Goal: Task Accomplishment & Management: Manage account settings

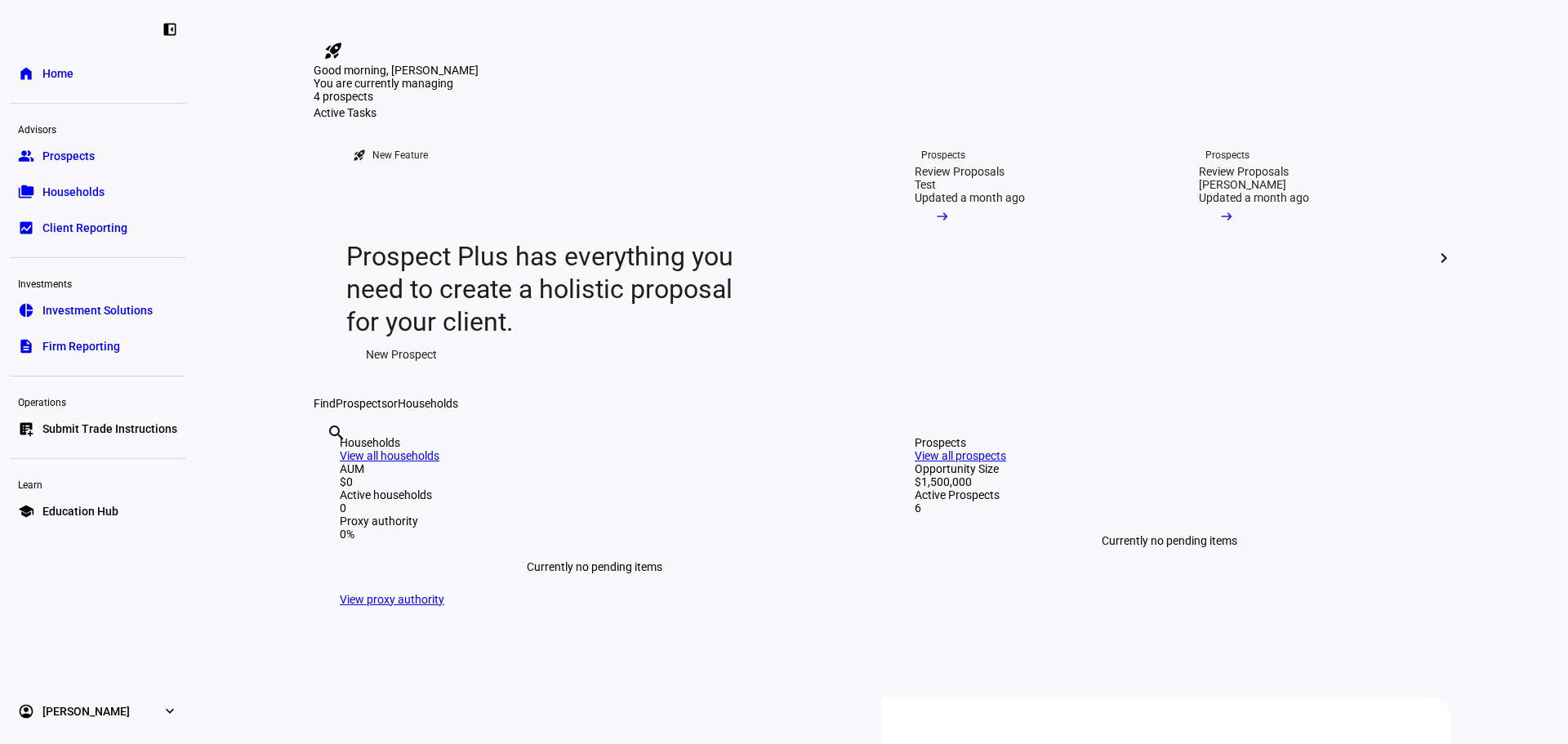
click at [100, 197] on span "Households" at bounding box center [73, 191] width 62 height 17
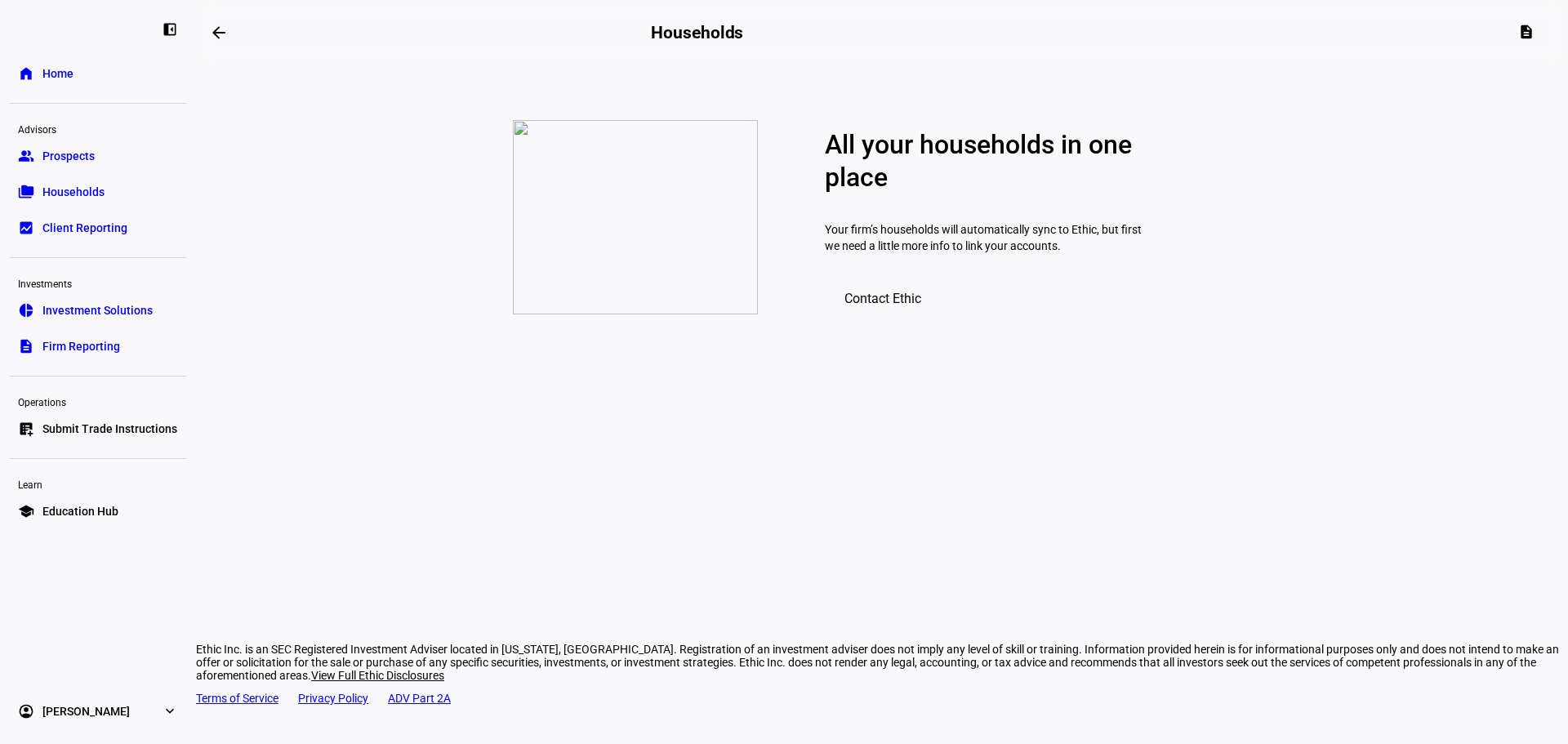
click at [91, 157] on span "Prospects" at bounding box center [68, 155] width 53 height 17
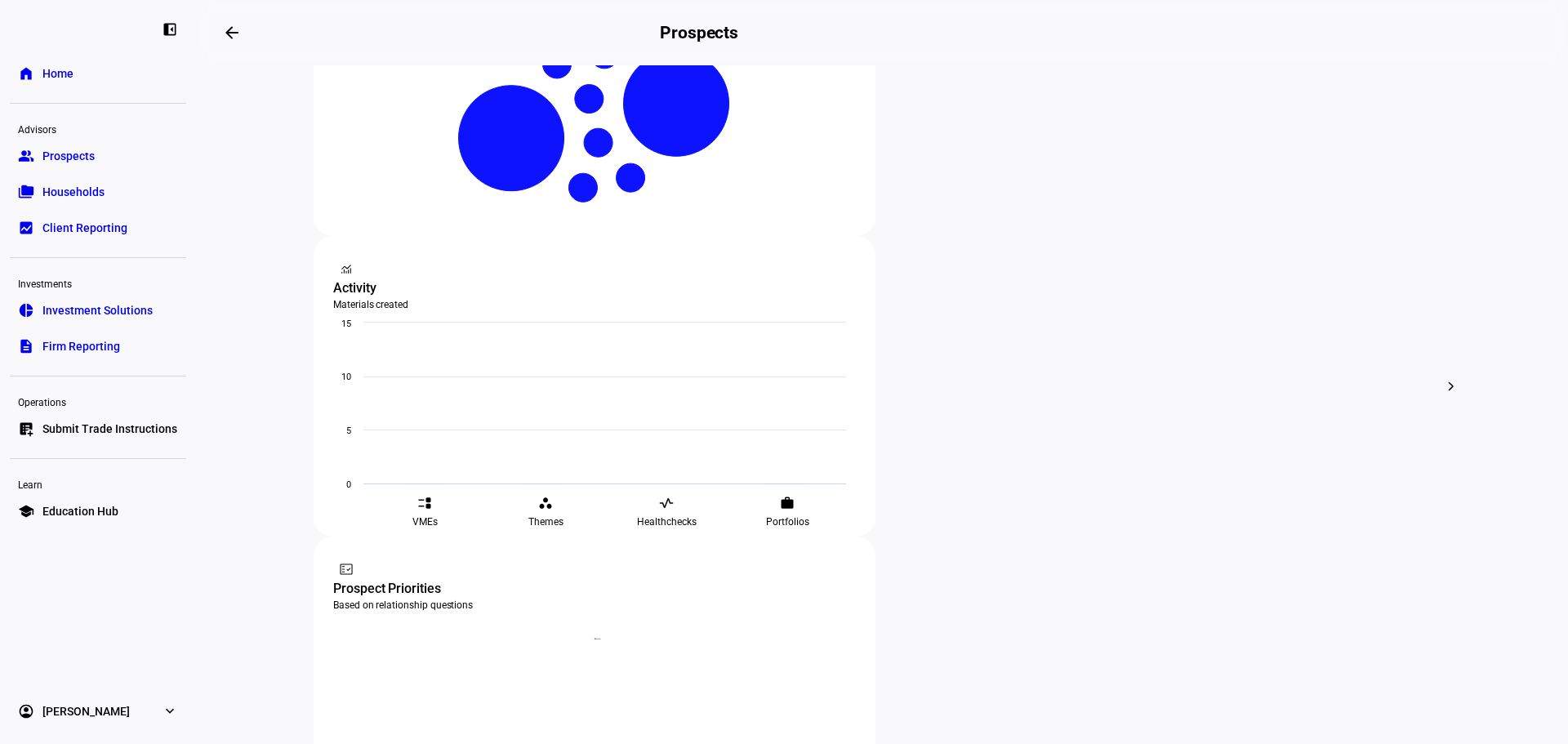
scroll to position [490, 0]
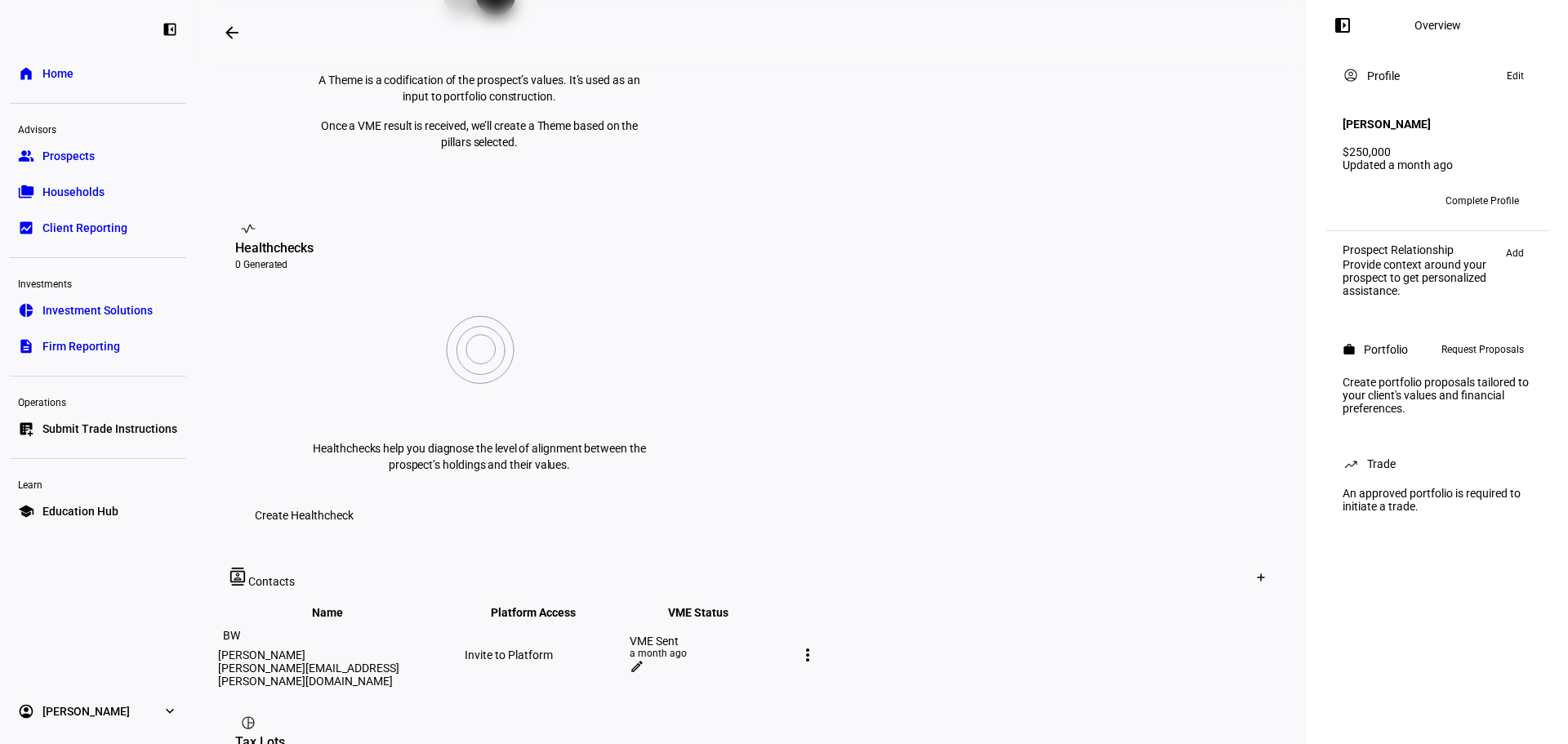
scroll to position [490, 0]
click at [817, 644] on mat-icon "more_vert" at bounding box center [807, 654] width 20 height 20
click at [974, 443] on div at bounding box center [784, 372] width 1568 height 744
click at [644, 658] on mat-icon "edit" at bounding box center [637, 665] width 15 height 15
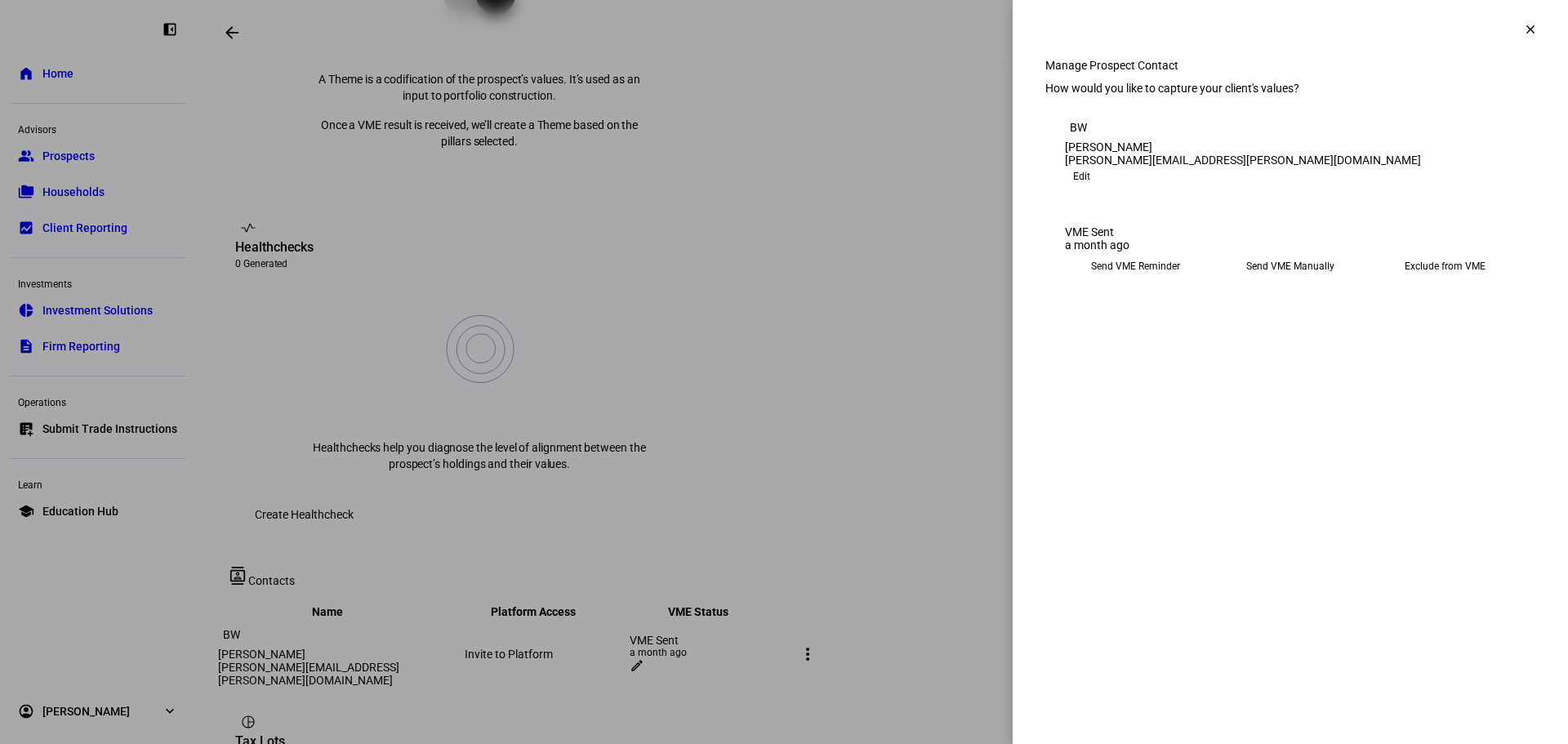
click at [1136, 281] on eth-mega-radio-button "Send VME Reminder" at bounding box center [1135, 267] width 142 height 29
click at [1164, 333] on span "Submit Preferences" at bounding box center [1114, 316] width 99 height 32
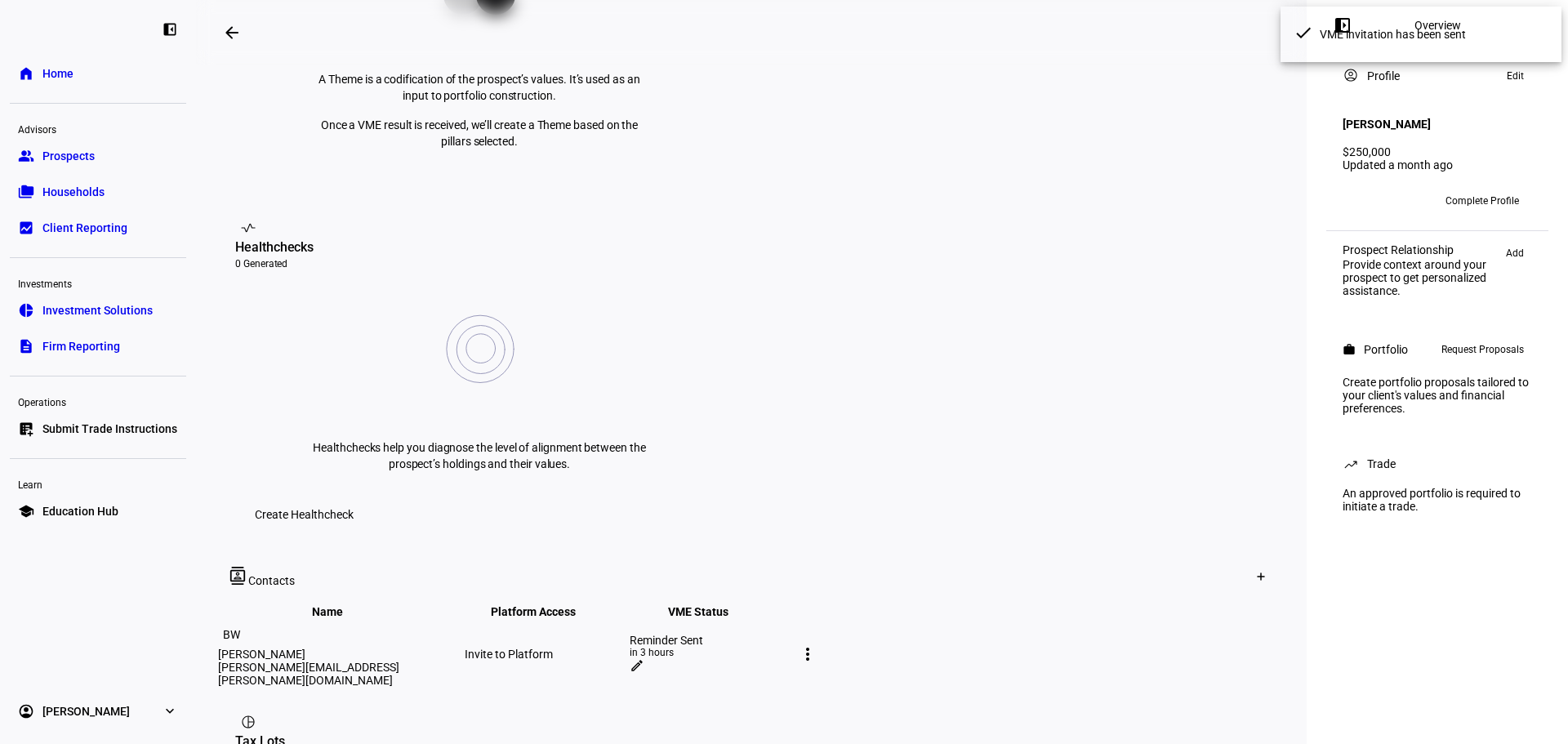
click at [807, 551] on mat-toolbar "contacts Contacts Create Contact" at bounding box center [751, 577] width 1071 height 53
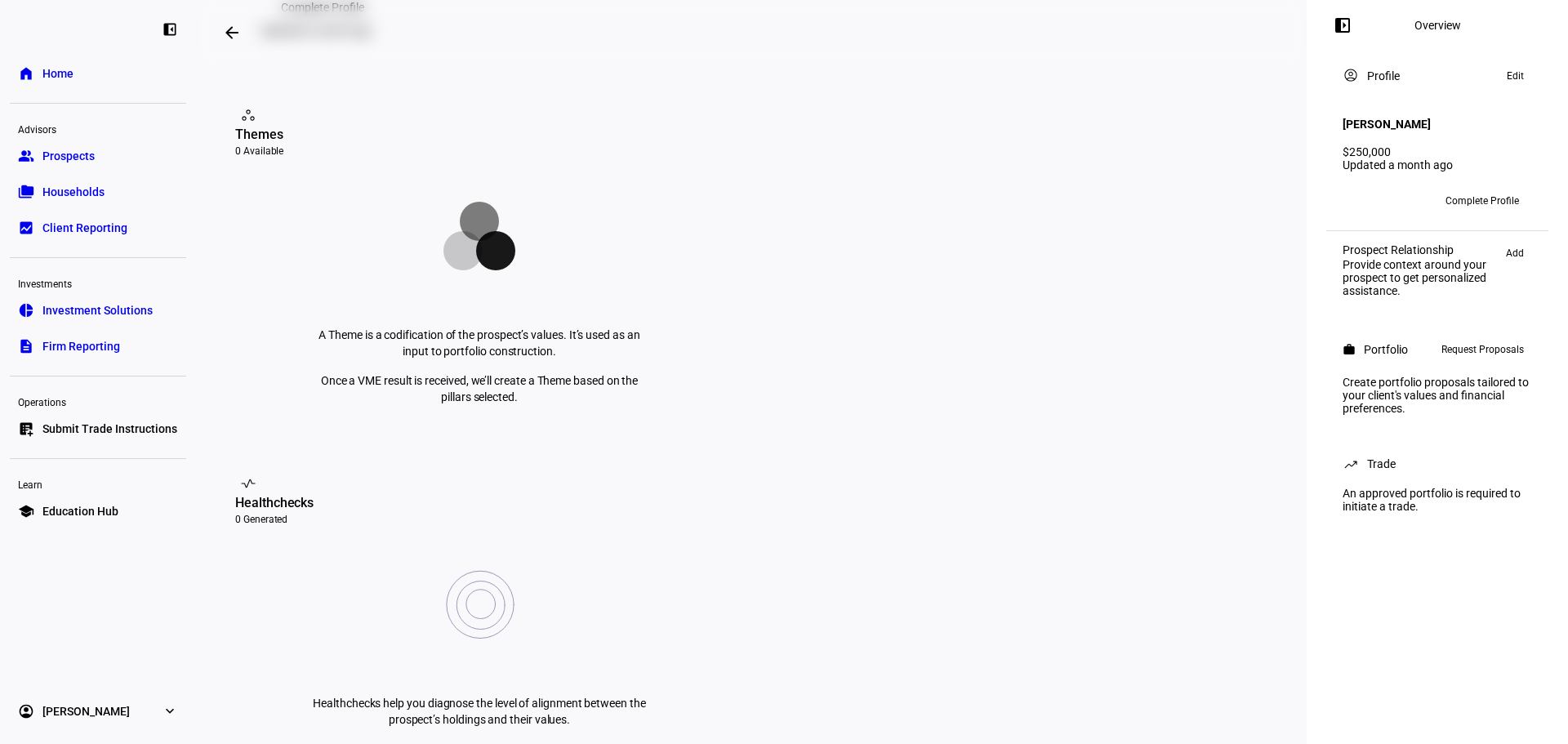
scroll to position [0, 0]
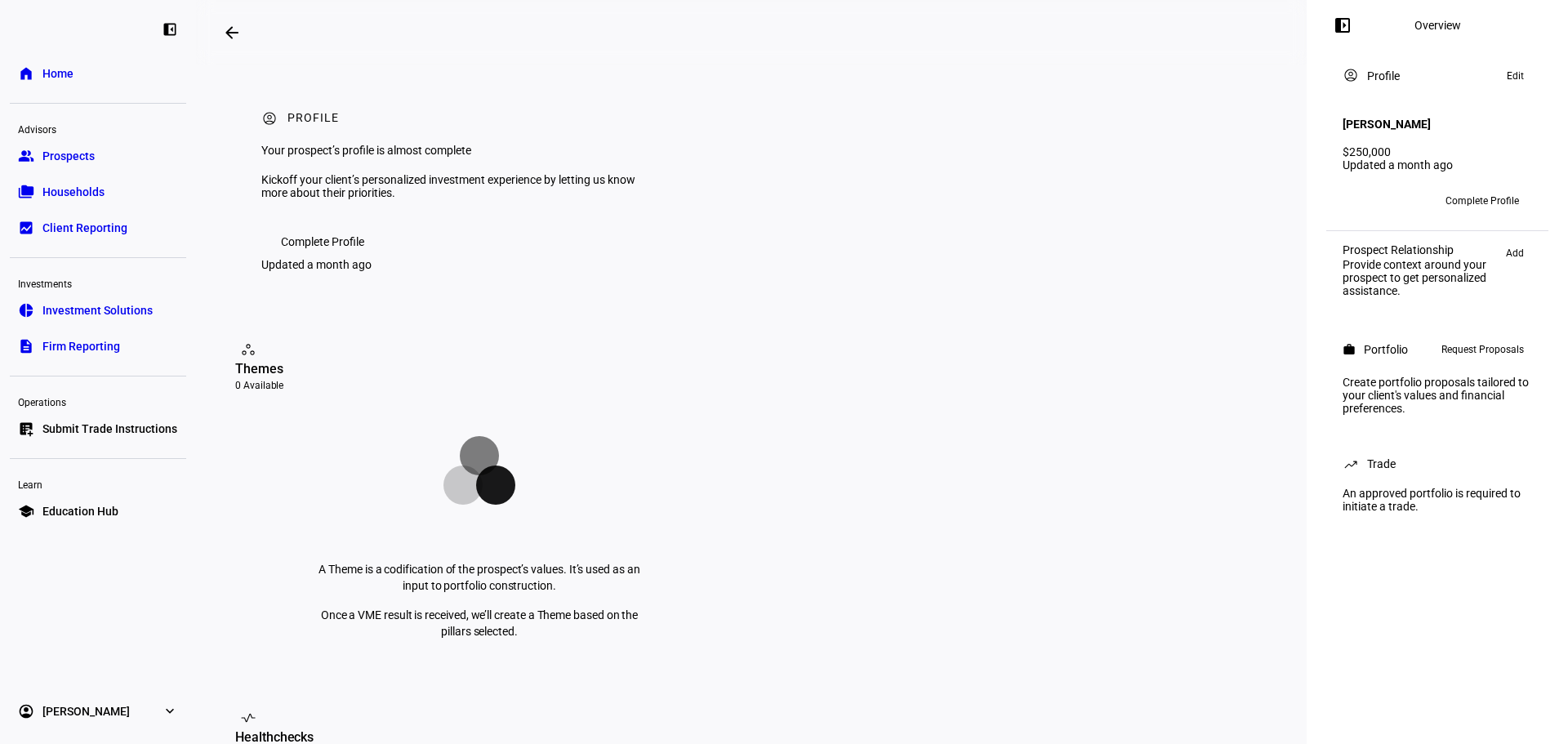
click at [77, 74] on link "home Home" at bounding box center [98, 73] width 177 height 32
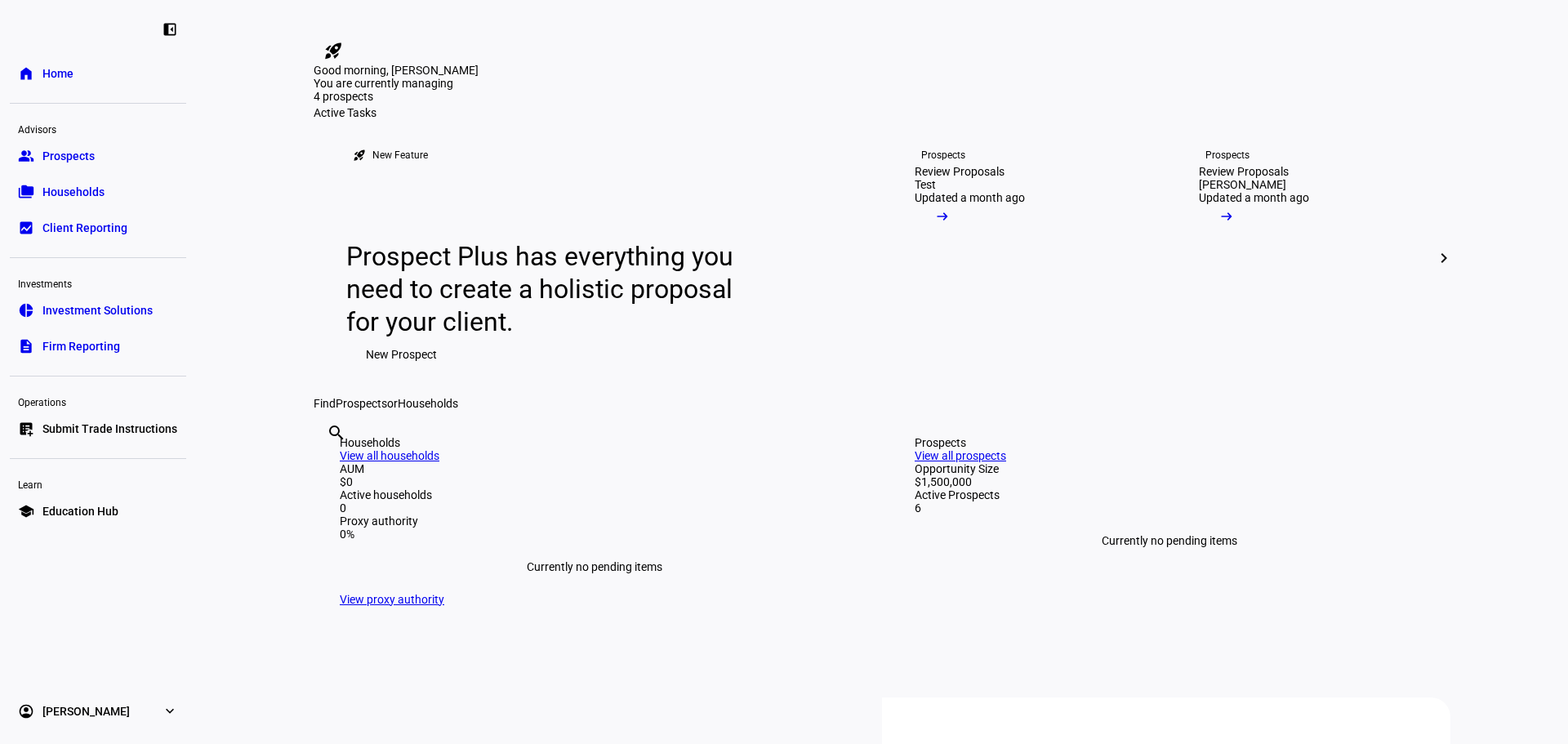
click at [65, 160] on span "Prospects" at bounding box center [68, 155] width 53 height 17
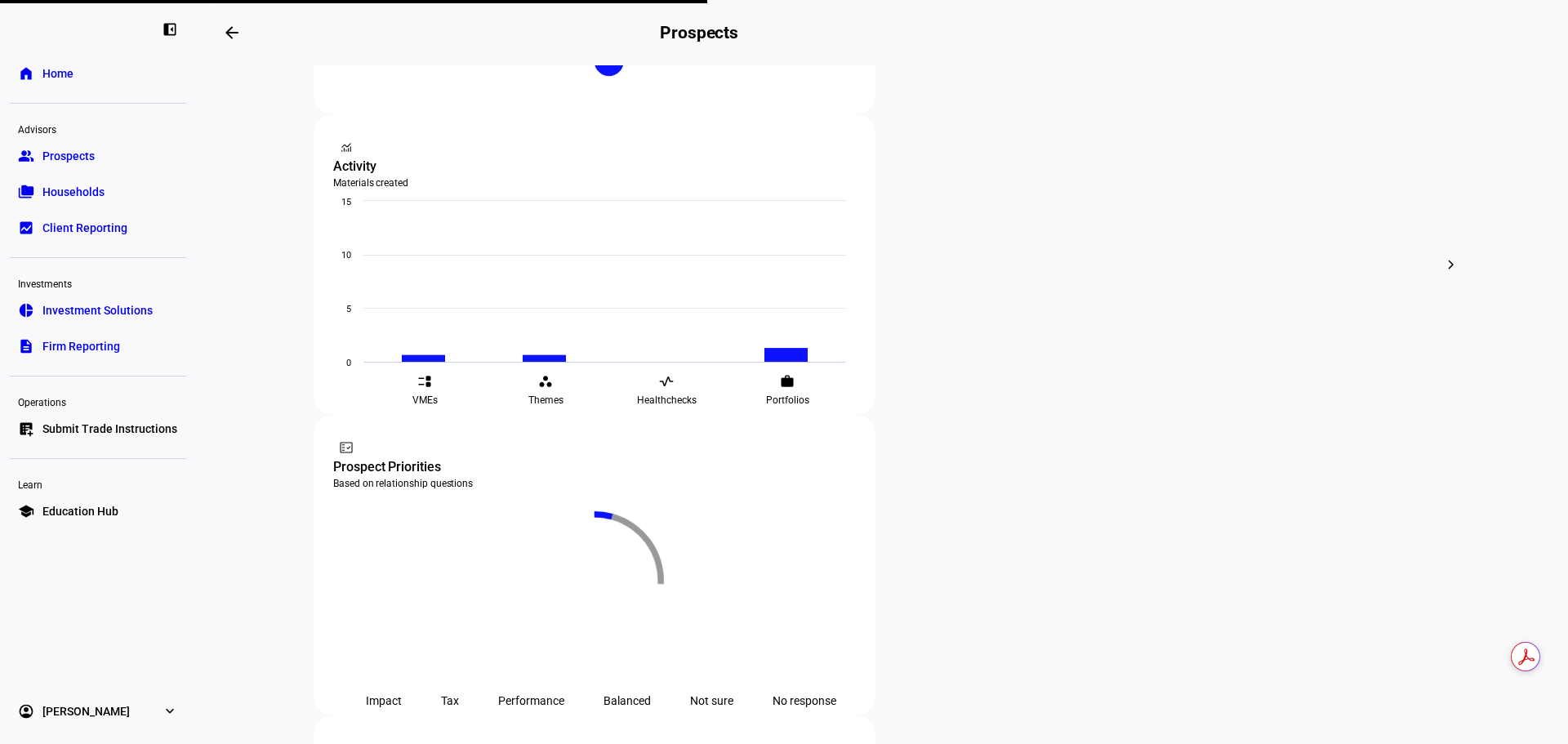
scroll to position [537, 0]
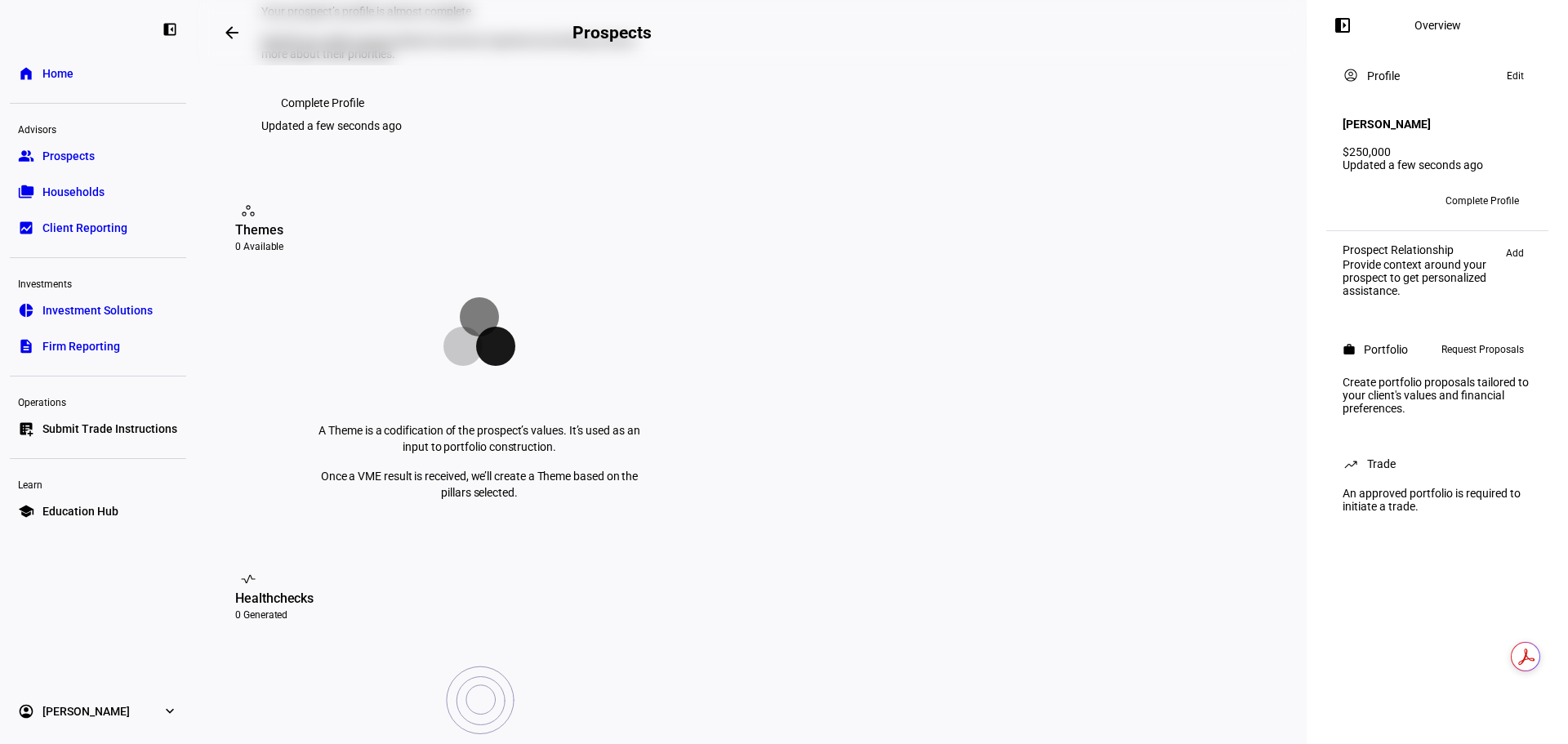
scroll to position [653, 0]
